Goal: Task Accomplishment & Management: Complete application form

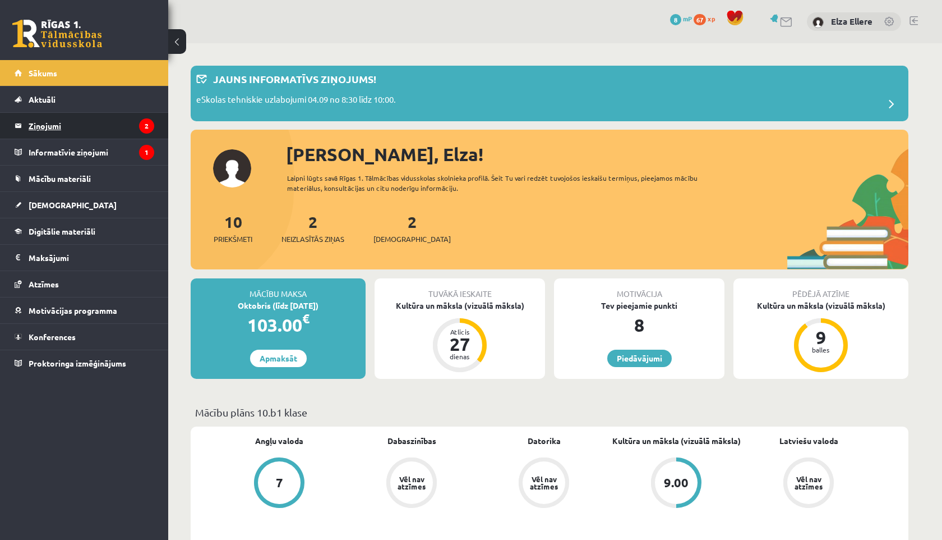
click at [81, 129] on legend "Ziņojumi 2" at bounding box center [92, 126] width 126 height 26
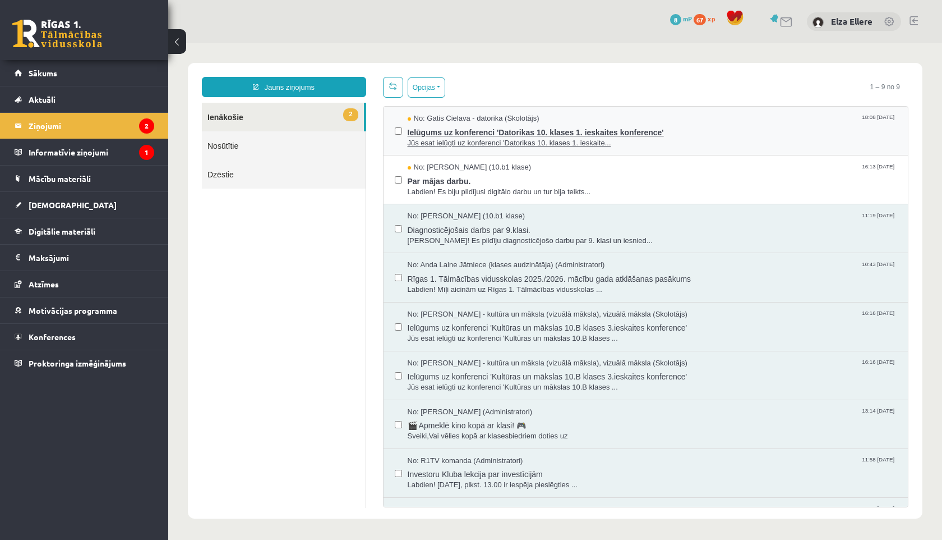
click at [495, 141] on span "Jūs esat ielūgti uz konferenci 'Datorikas 10. klases 1. ieskaite..." at bounding box center [653, 143] width 490 height 11
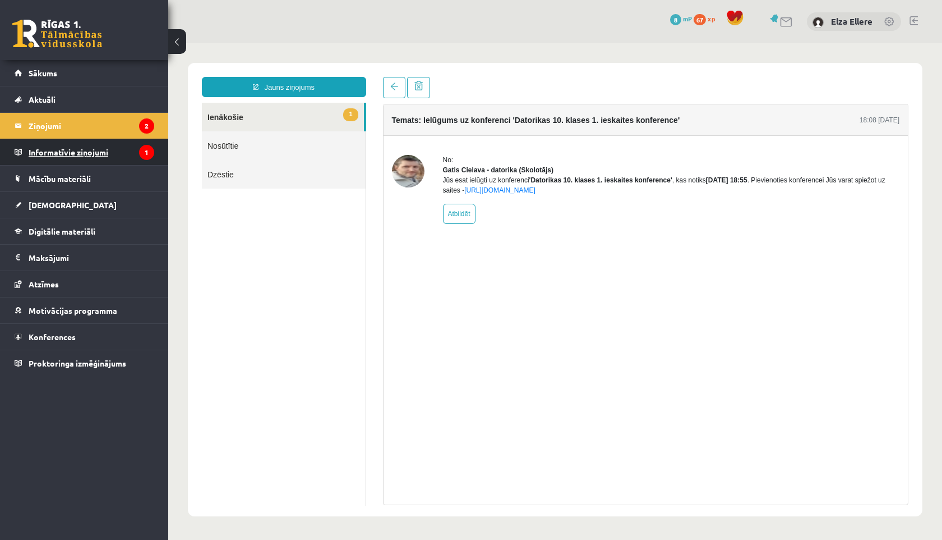
click at [73, 152] on legend "Informatīvie ziņojumi 1" at bounding box center [92, 152] width 126 height 26
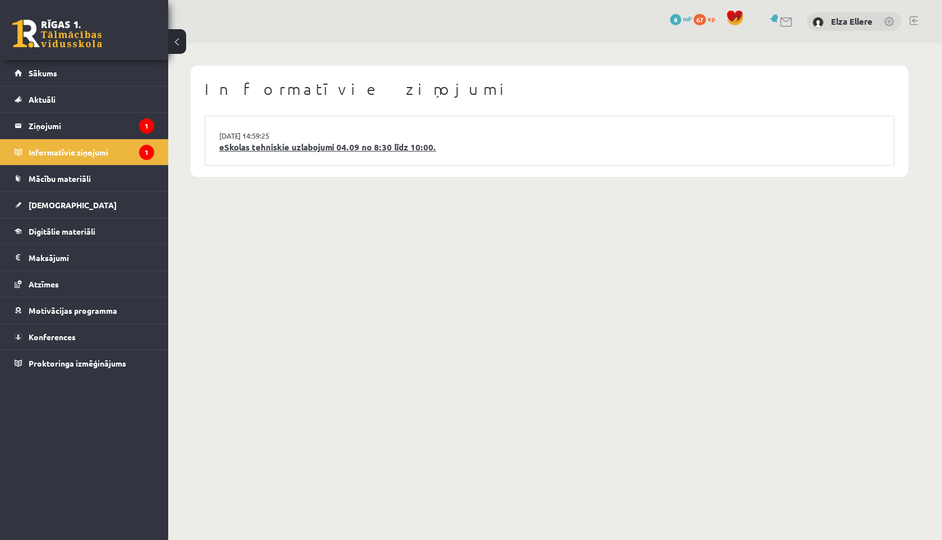
click at [254, 153] on link "eSkolas tehniskie uzlabojumi 04.09 no 8:30 līdz 10:00." at bounding box center [549, 147] width 661 height 13
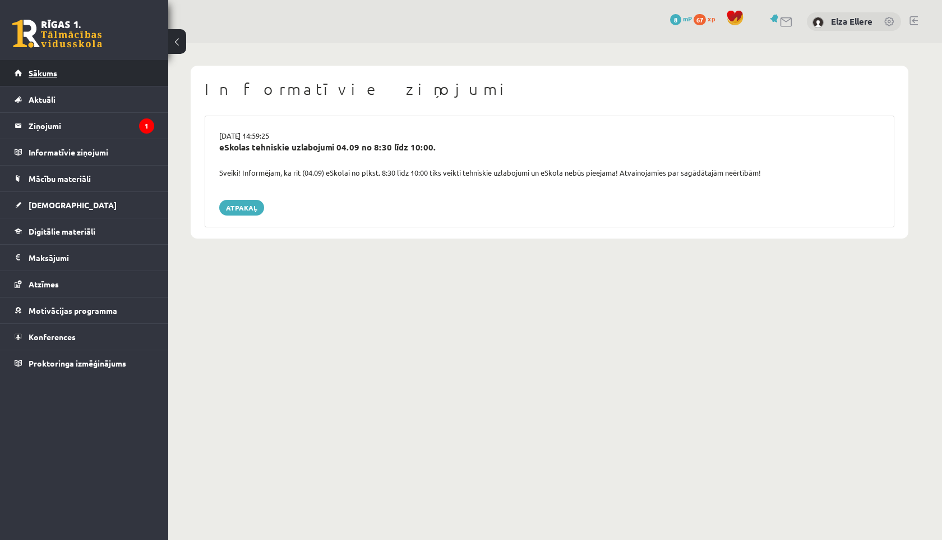
click at [65, 68] on link "Sākums" at bounding box center [85, 73] width 140 height 26
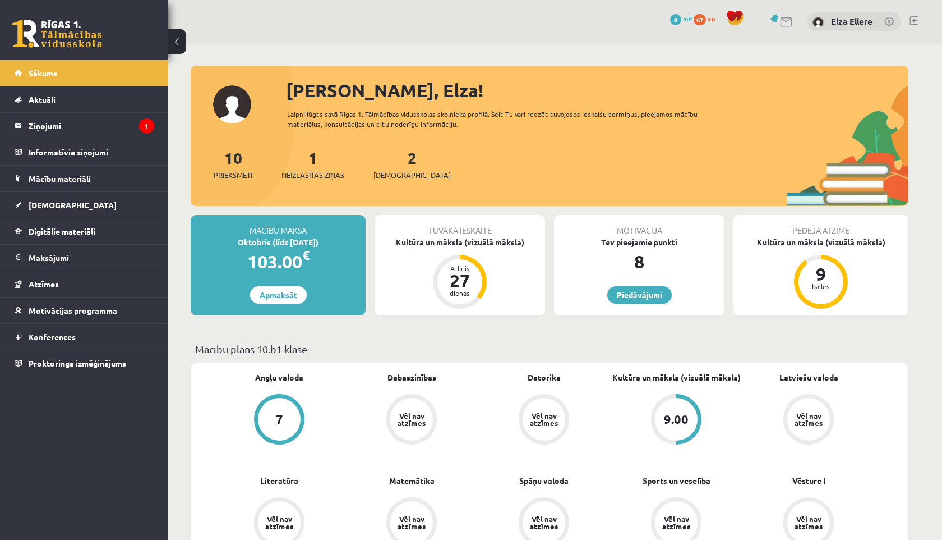
click at [400, 169] on div "2 Ieskaites" at bounding box center [412, 163] width 77 height 35
click at [391, 159] on link "2 Ieskaites" at bounding box center [412, 164] width 77 height 33
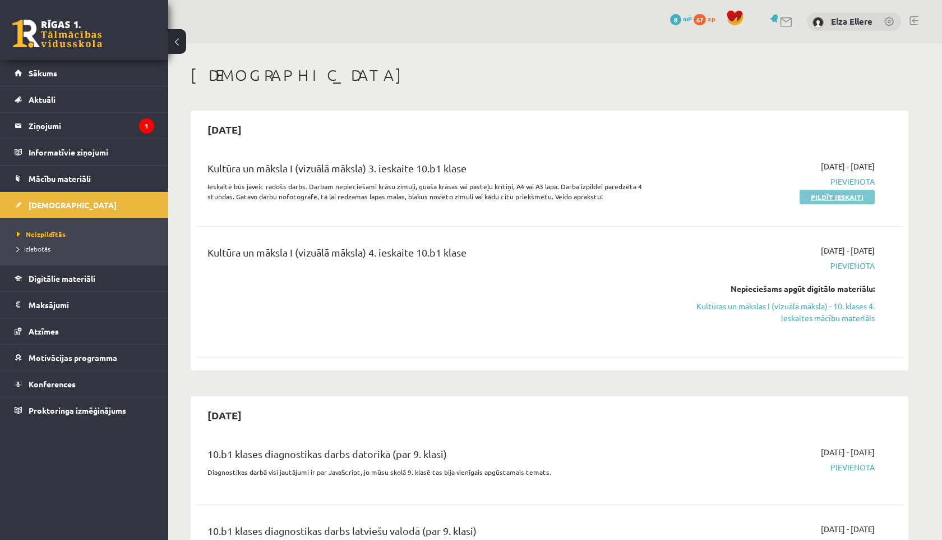
click at [810, 196] on link "Pildīt ieskaiti" at bounding box center [837, 197] width 75 height 15
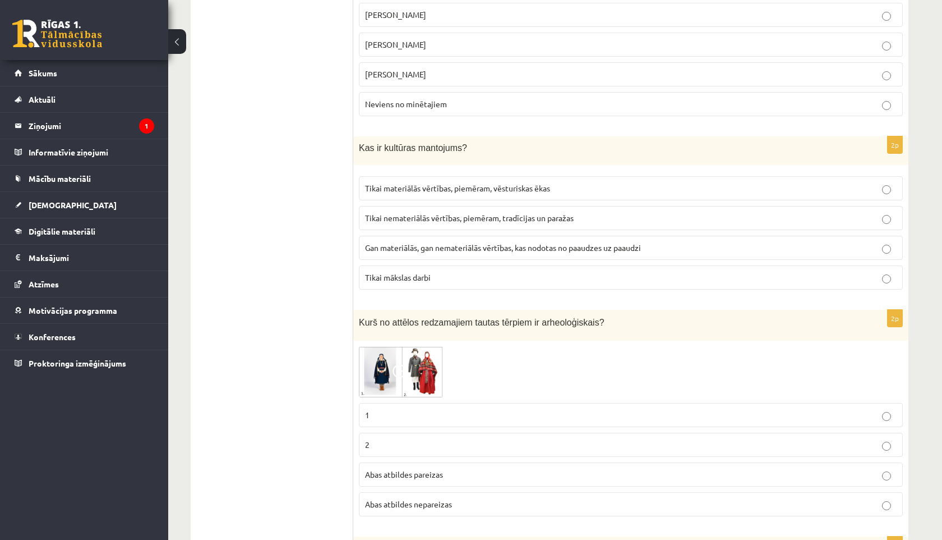
scroll to position [1201, 0]
click at [460, 408] on p "1" at bounding box center [631, 414] width 532 height 12
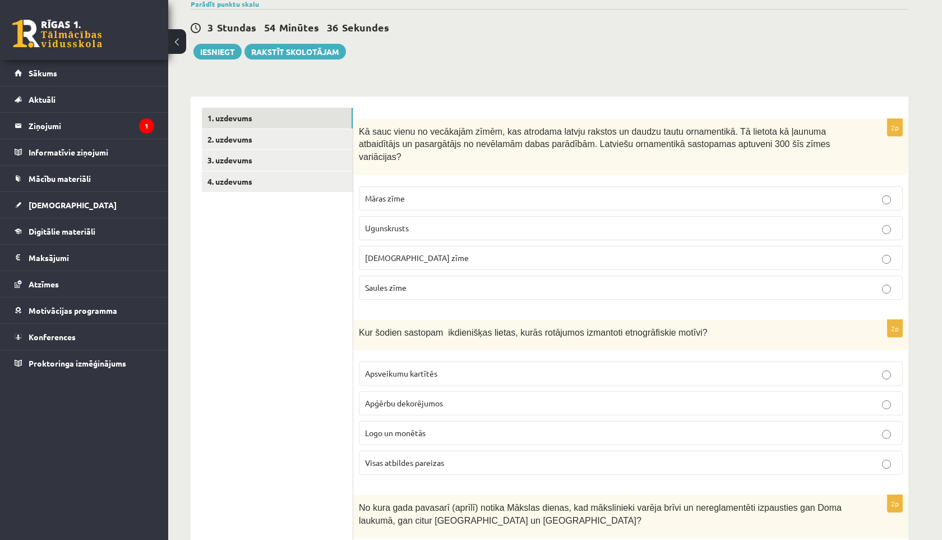
scroll to position [0, 0]
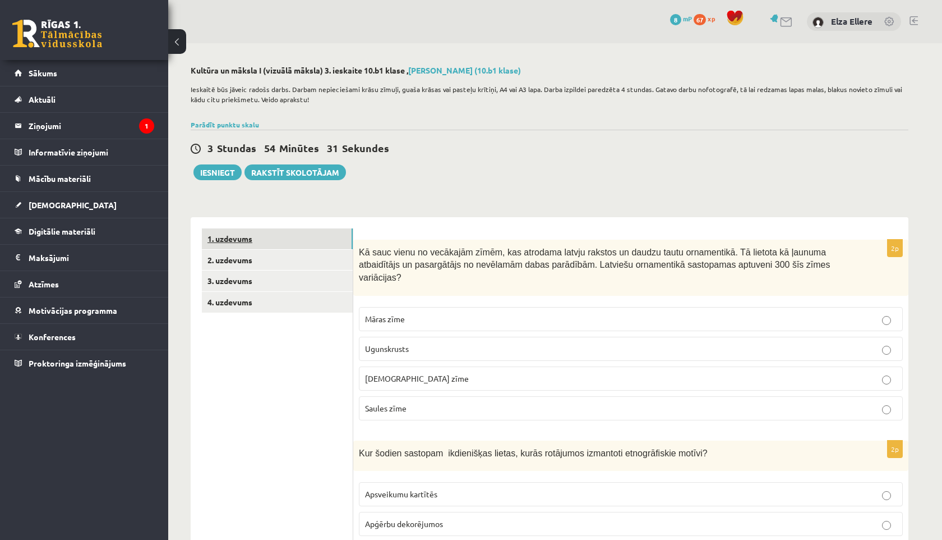
click at [251, 238] on link "1. uzdevums" at bounding box center [277, 238] width 151 height 21
click at [222, 263] on link "2. uzdevums" at bounding box center [277, 260] width 151 height 21
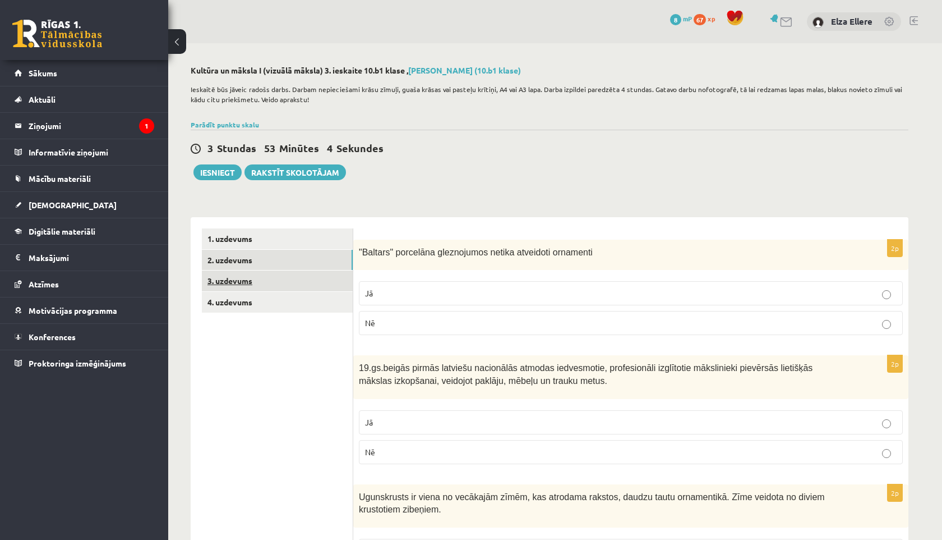
click at [258, 282] on link "3. uzdevums" at bounding box center [277, 280] width 151 height 21
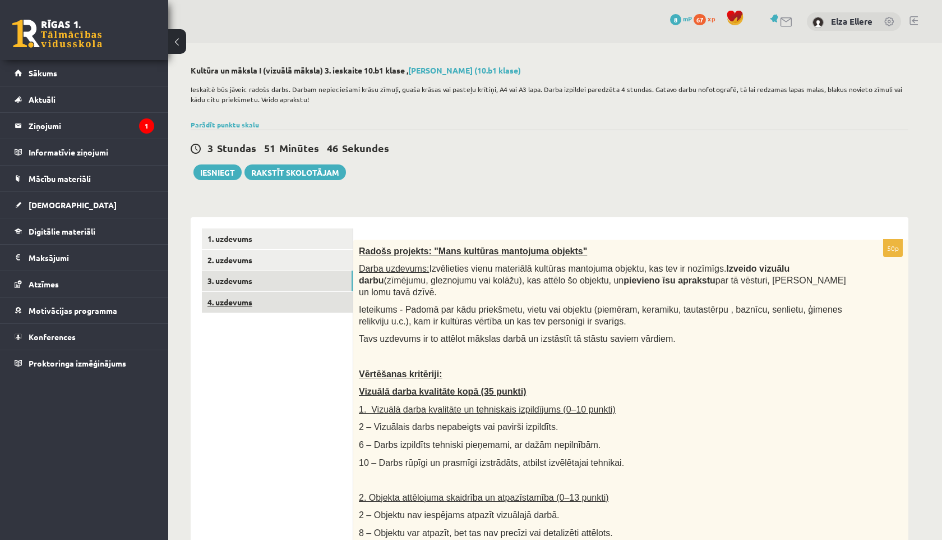
click at [233, 303] on link "4. uzdevums" at bounding box center [277, 302] width 151 height 21
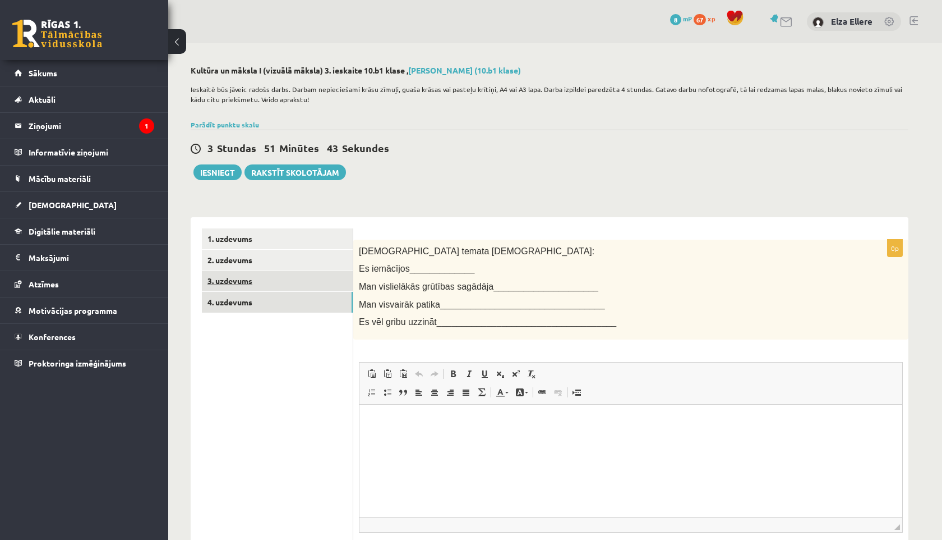
click at [235, 283] on link "3. uzdevums" at bounding box center [277, 280] width 151 height 21
